Goal: Navigation & Orientation: Go to known website

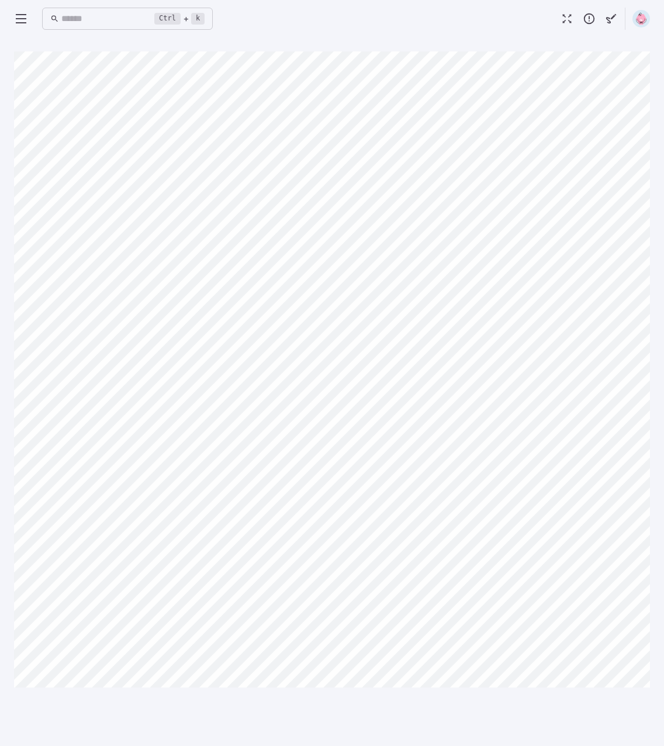
click at [13, 21] on div "Ctrl + k ​ Canvas actions 100 % Exit zen mode" at bounding box center [332, 373] width 664 height 746
click at [19, 16] on icon at bounding box center [21, 19] width 14 height 14
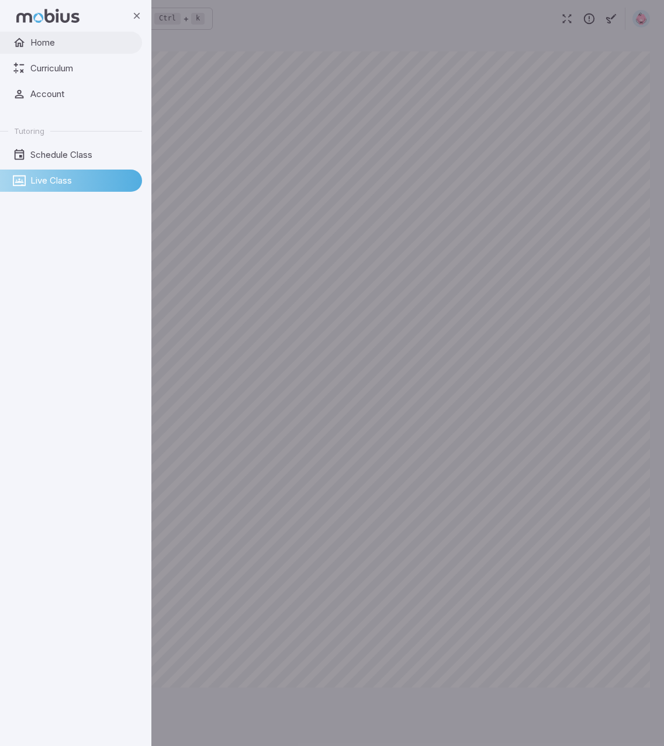
drag, startPoint x: 40, startPoint y: 42, endPoint x: 50, endPoint y: 46, distance: 11.3
click at [40, 42] on span "Home" at bounding box center [81, 42] width 103 height 13
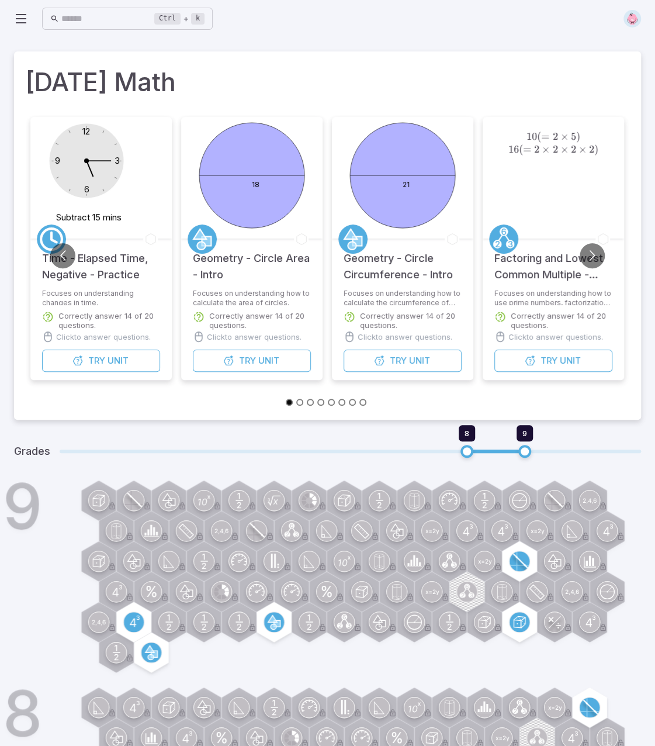
drag, startPoint x: 474, startPoint y: 27, endPoint x: 483, endPoint y: 29, distance: 8.8
click at [476, 27] on div "Ctrl + k ​" at bounding box center [327, 19] width 627 height 26
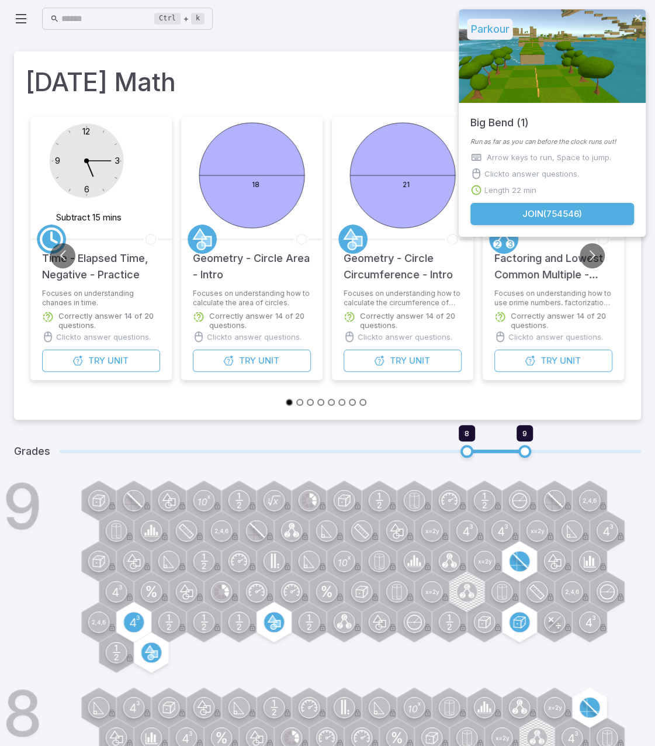
click at [578, 215] on button "Join ( 754546 )" at bounding box center [553, 214] width 164 height 22
